Goal: Information Seeking & Learning: Learn about a topic

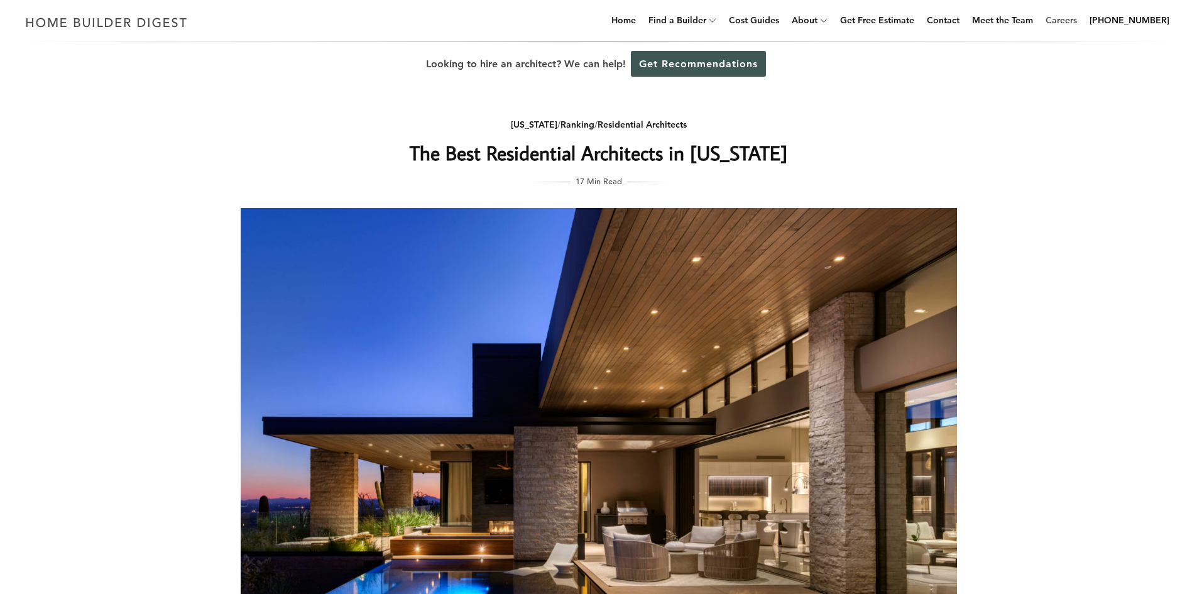
click at [1082, 23] on link "Careers" at bounding box center [1060, 20] width 41 height 40
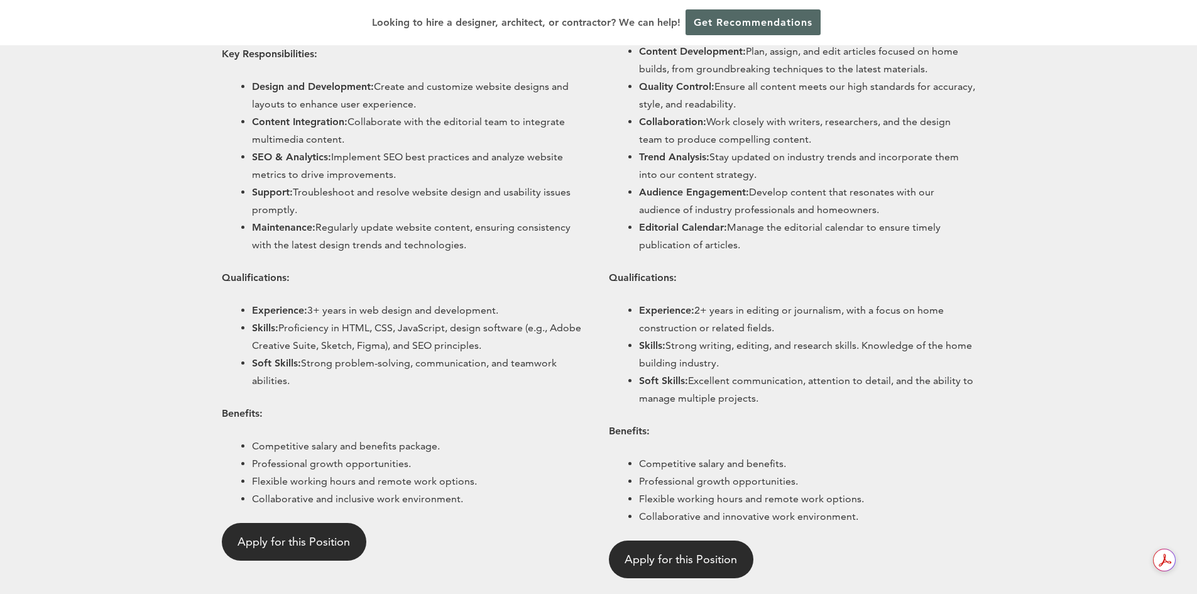
scroll to position [863, 0]
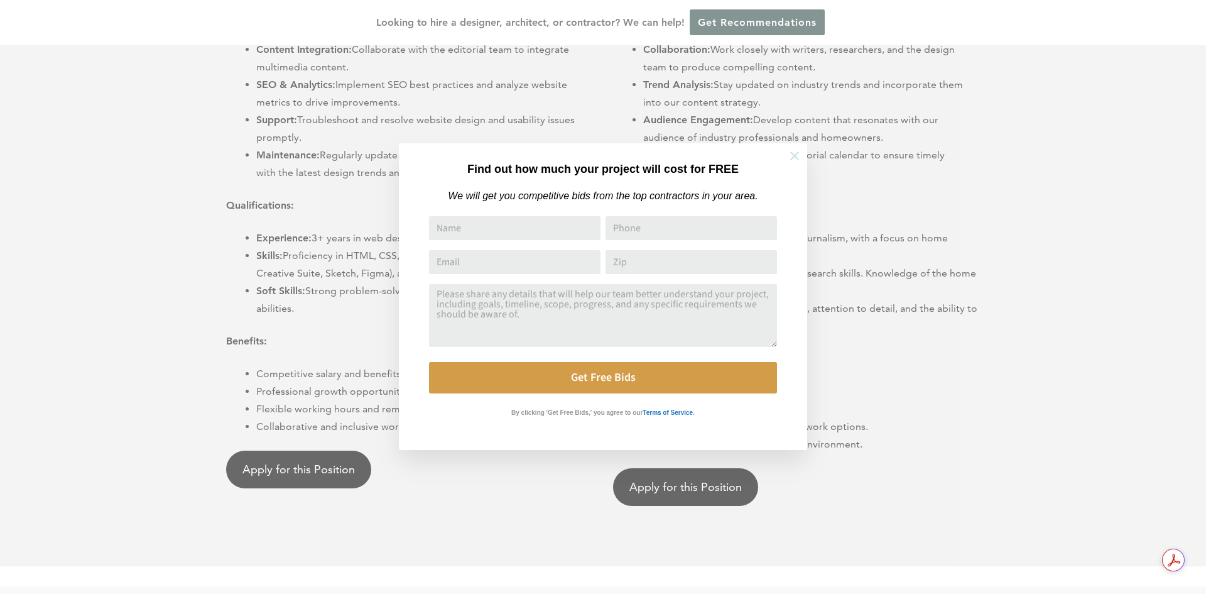
click at [793, 147] on button at bounding box center [795, 156] width 44 height 44
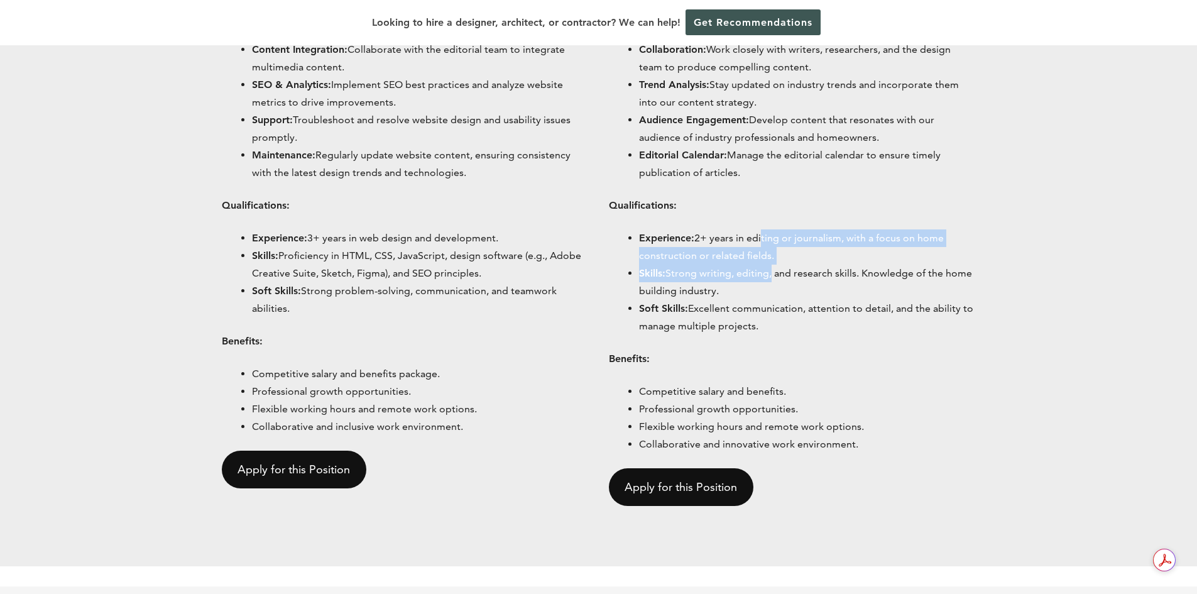
drag, startPoint x: 761, startPoint y: 228, endPoint x: 767, endPoint y: 276, distance: 48.1
click at [767, 276] on div "Editor Specializing in Home Builds Location: Remote Company: Home Builder Diges…" at bounding box center [792, 110] width 367 height 791
click at [767, 276] on li "Skills: Strong writing, editing, and research skills. Knowledge of the home bui…" at bounding box center [807, 281] width 337 height 35
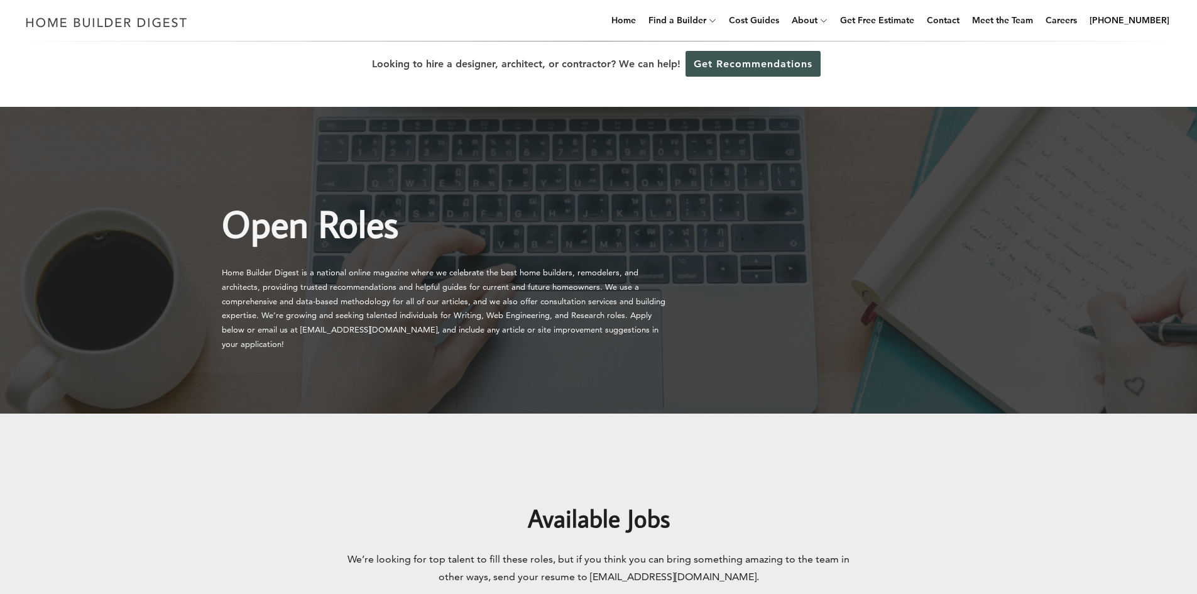
scroll to position [10, 0]
